Goal: Task Accomplishment & Management: Use online tool/utility

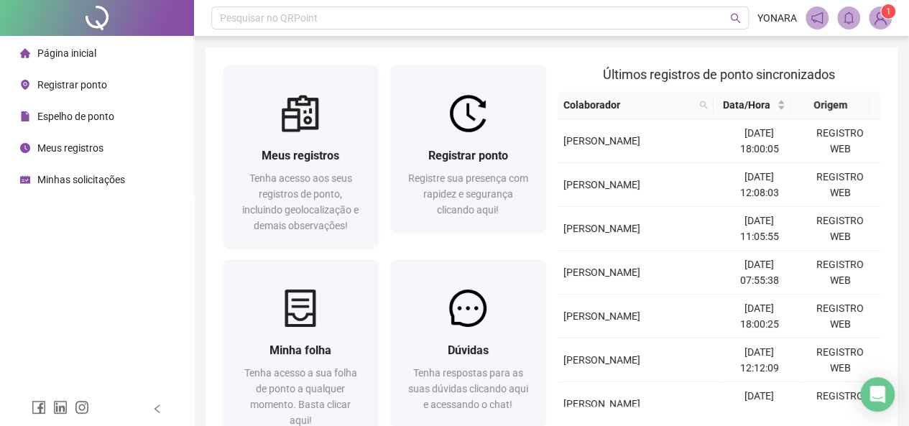
click at [75, 86] on span "Registrar ponto" at bounding box center [72, 84] width 70 height 11
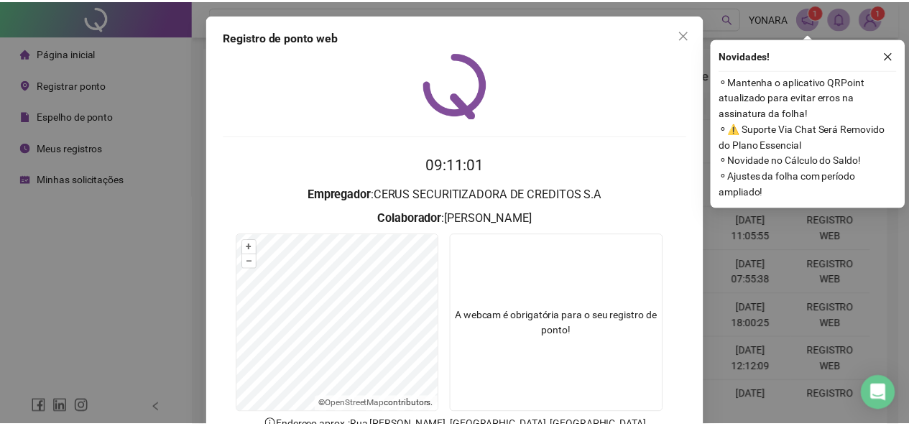
scroll to position [102, 0]
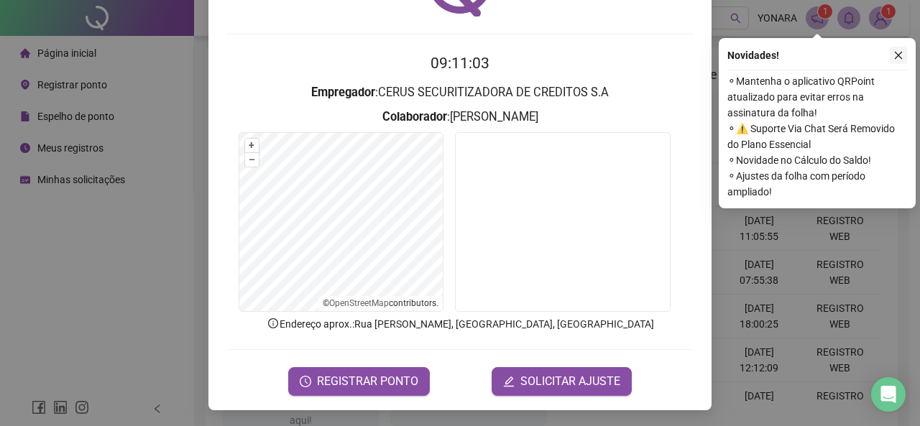
click at [894, 58] on icon "close" at bounding box center [898, 55] width 10 height 10
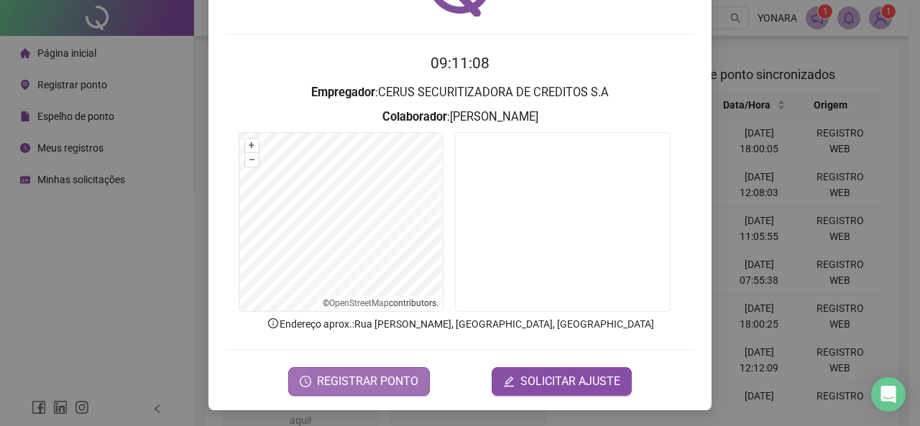
click at [362, 377] on span "REGISTRAR PONTO" at bounding box center [367, 381] width 101 height 17
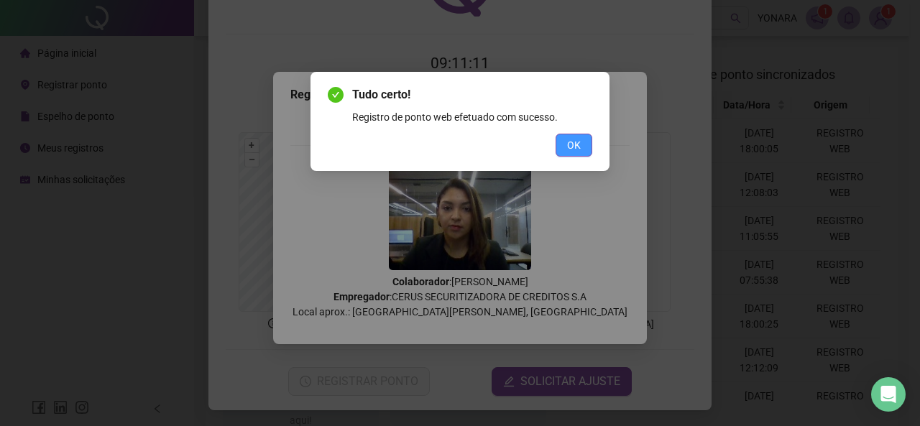
click at [569, 146] on span "OK" at bounding box center [574, 145] width 14 height 16
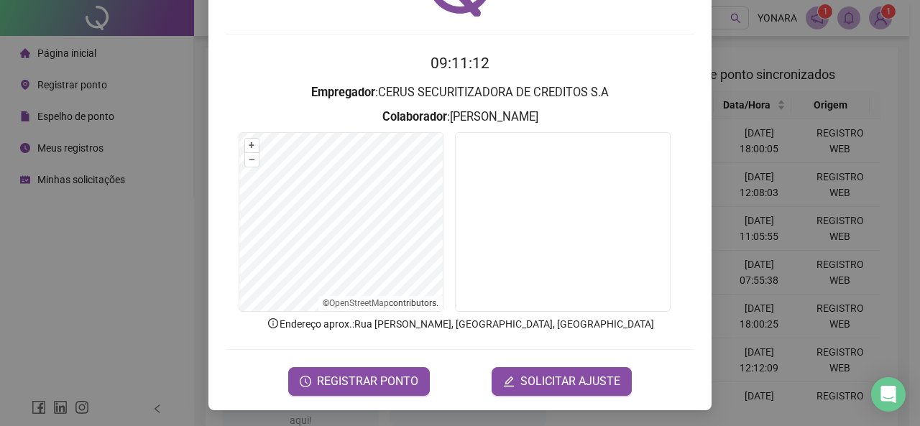
click at [177, 96] on div "Registro de ponto web 09:11:12 Empregador : CERUS SECURITIZADORA DE CREDITOS S.…" at bounding box center [460, 213] width 920 height 426
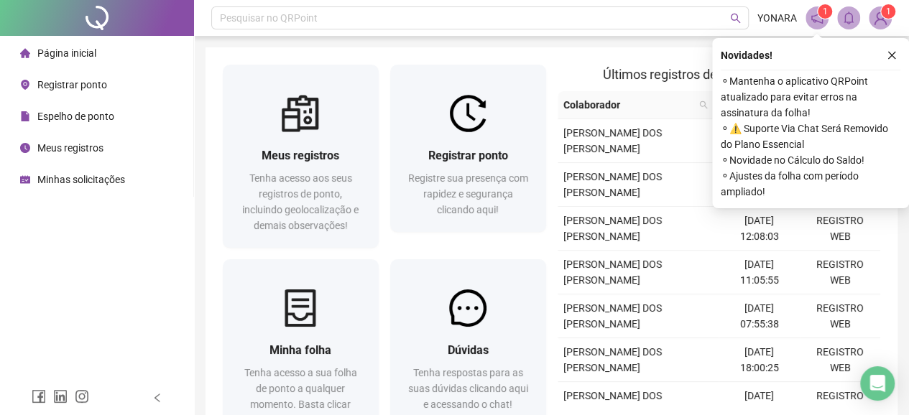
drag, startPoint x: 891, startPoint y: 53, endPoint x: 918, endPoint y: 61, distance: 28.4
click at [898, 55] on button "button" at bounding box center [891, 55] width 17 height 17
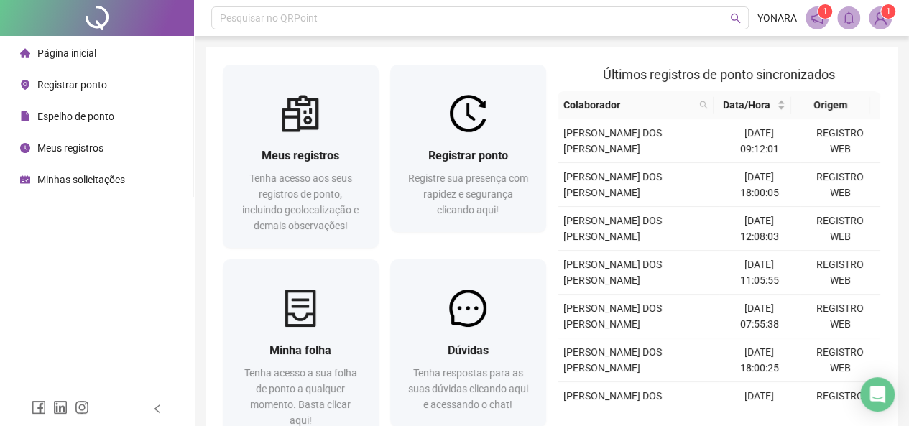
click at [65, 87] on span "Registrar ponto" at bounding box center [72, 84] width 70 height 11
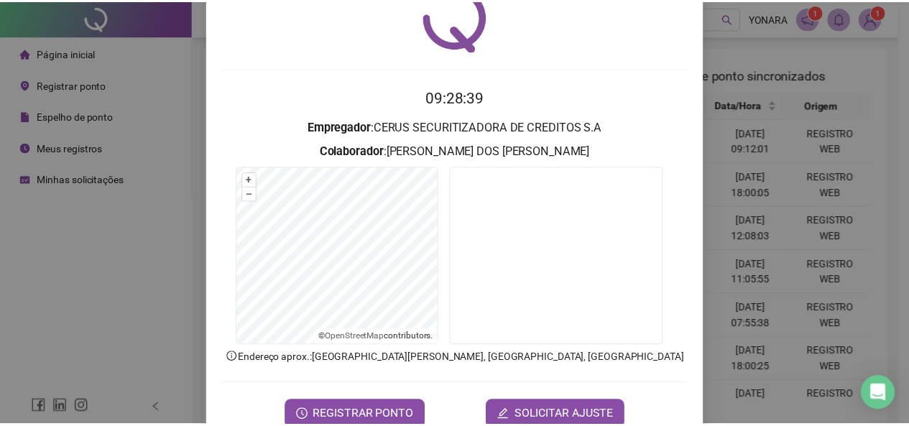
scroll to position [102, 0]
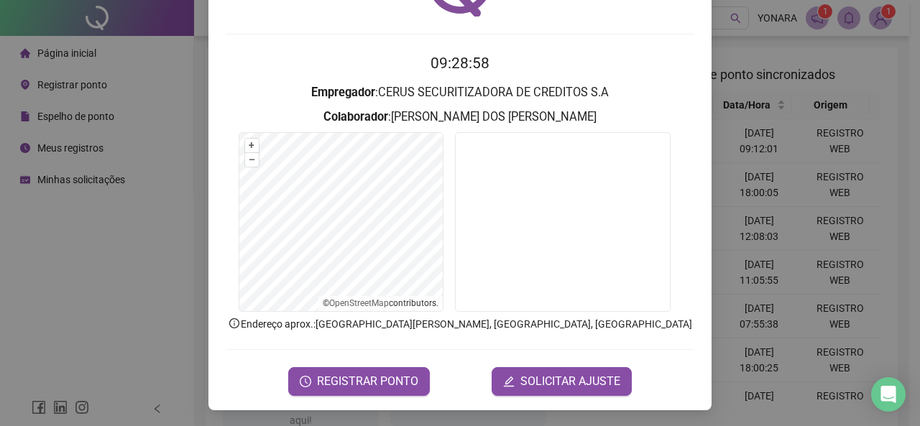
click at [129, 106] on div "Registro de ponto web 09:28:58 Empregador : CERUS SECURITIZADORA DE CREDITOS S.…" at bounding box center [460, 213] width 920 height 426
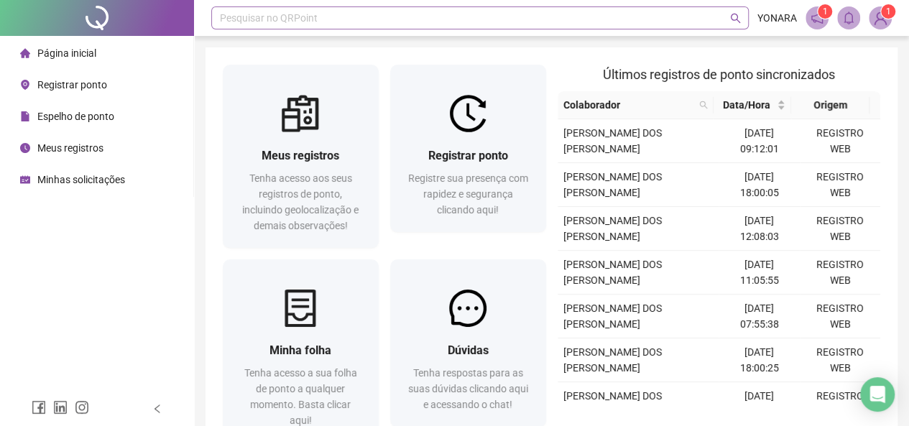
click at [308, 18] on div "Pesquisar no QRPoint" at bounding box center [480, 17] width 538 height 23
click at [377, 14] on div "Pesquisar no QRPoint" at bounding box center [480, 17] width 538 height 23
